Goal: Register for event/course

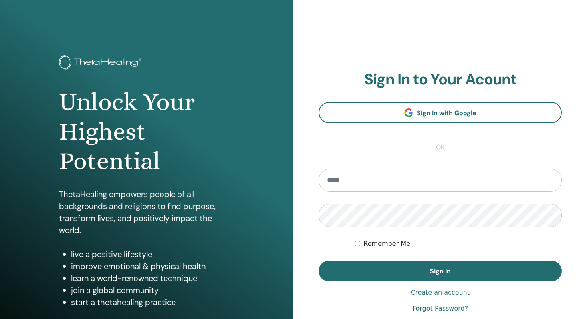
click at [365, 161] on section "Sign In to Your Acount Sign In with Google or Remember Me Sign In" at bounding box center [440, 175] width 243 height 211
click at [364, 184] on input "email" at bounding box center [440, 180] width 243 height 23
type input "**********"
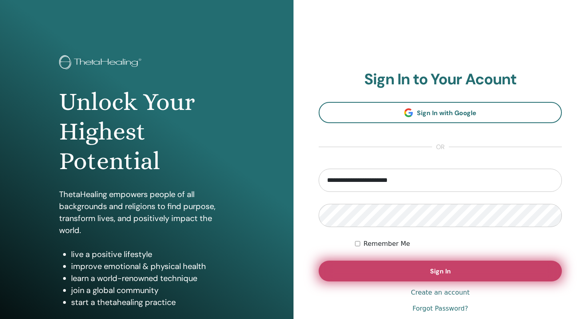
click at [397, 269] on button "Sign In" at bounding box center [440, 271] width 243 height 21
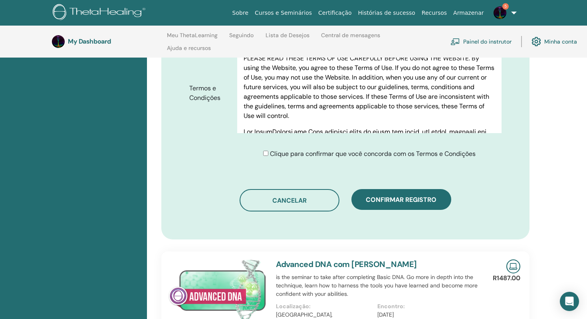
scroll to position [429, 0]
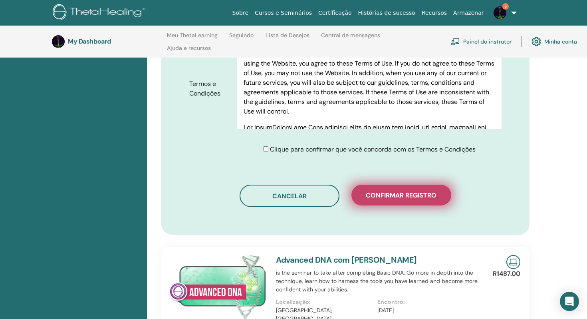
click at [432, 189] on button "Confirmar registro" at bounding box center [402, 195] width 100 height 21
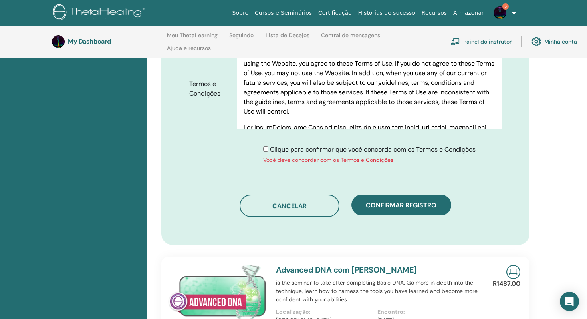
click at [289, 145] on div "Clique para confirmar que você concorda com os Termos e Condições Você deve con…" at bounding box center [369, 155] width 213 height 20
click at [286, 145] on span "Clique para confirmar que você concorda com os Termos e Condições" at bounding box center [373, 149] width 206 height 8
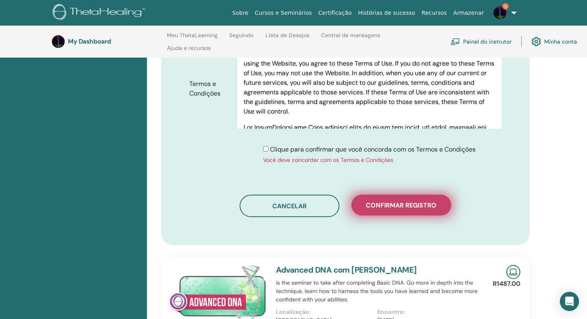
click at [406, 201] on span "Confirmar registro" at bounding box center [401, 205] width 71 height 8
